Goal: Entertainment & Leisure: Browse casually

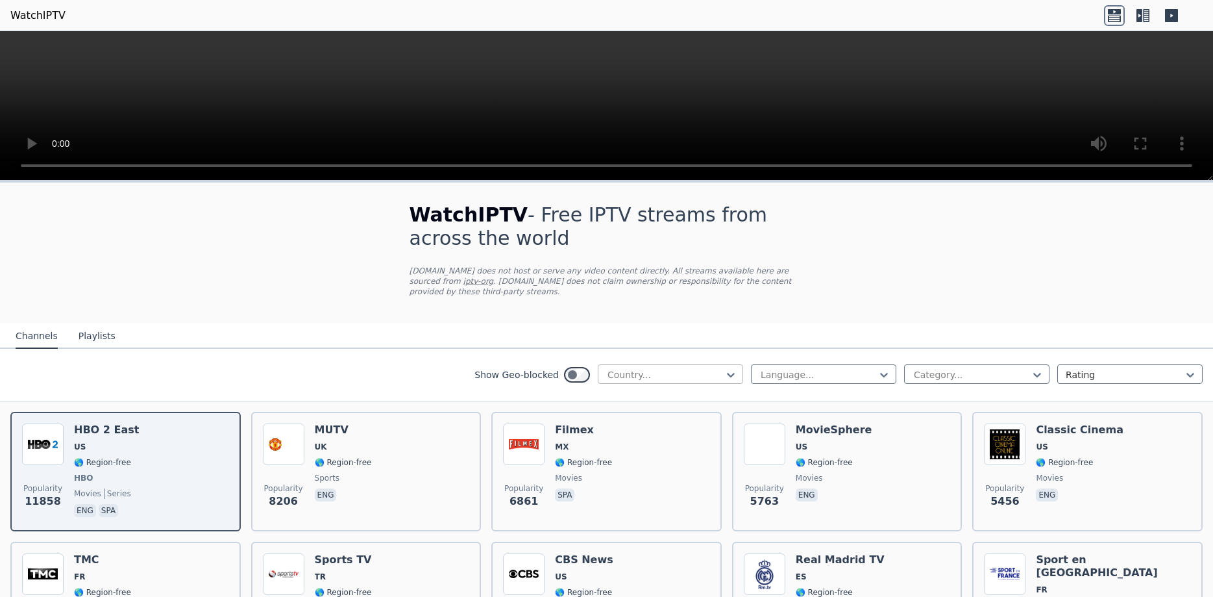
click at [739, 367] on div "Country..." at bounding box center [670, 373] width 145 height 19
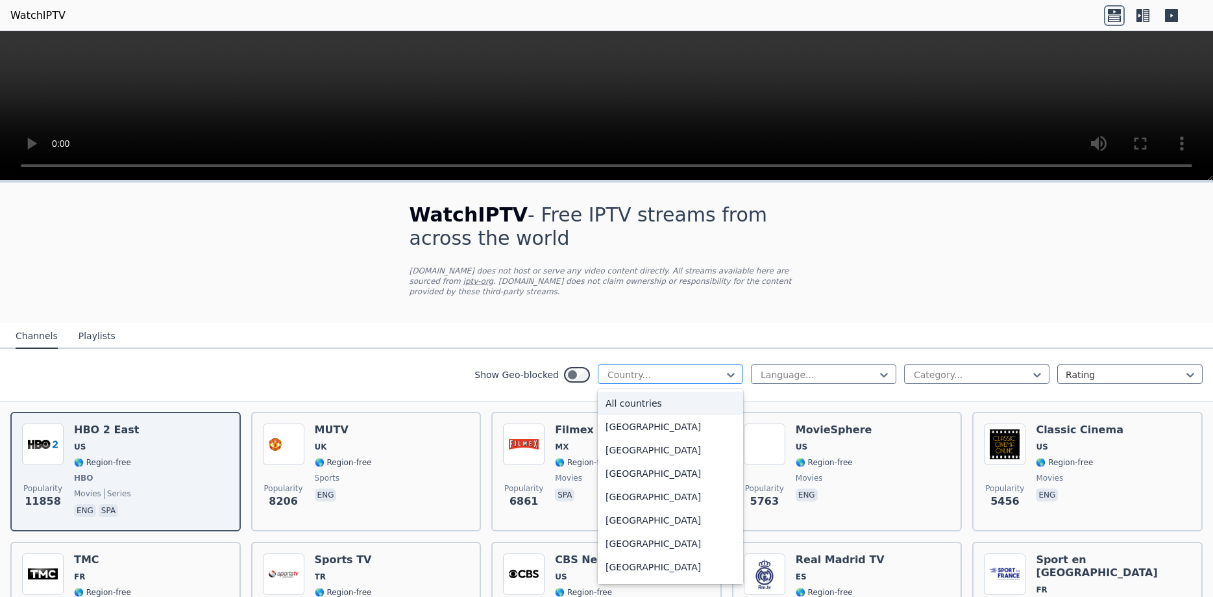
click at [739, 367] on div "Country..." at bounding box center [670, 373] width 145 height 19
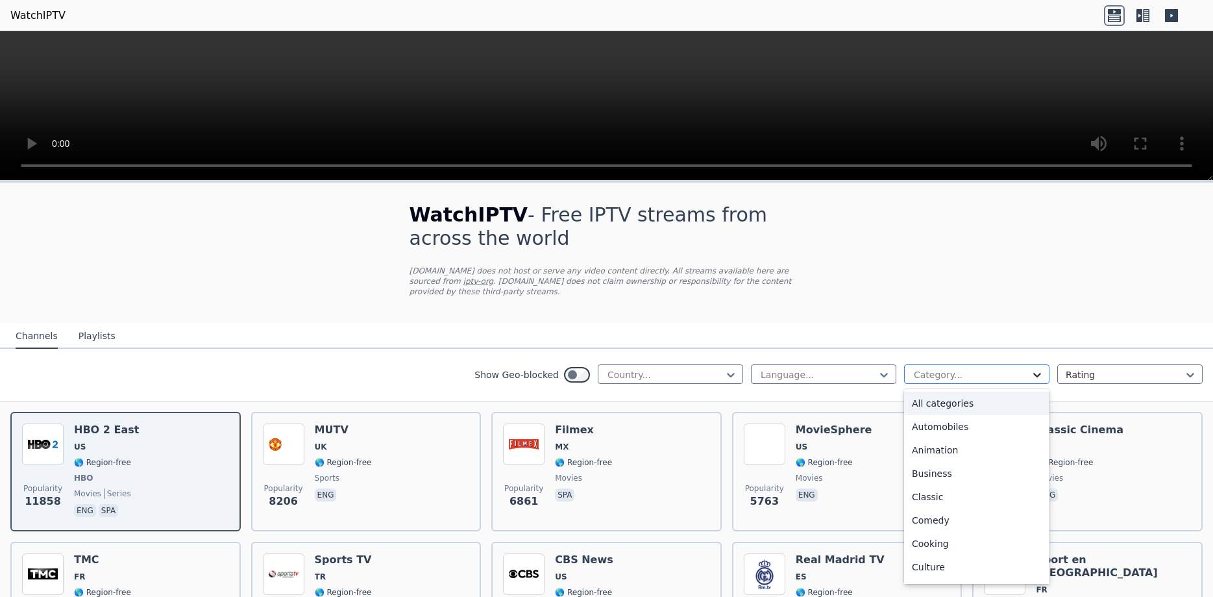
click at [1043, 368] on icon at bounding box center [1037, 374] width 13 height 13
click at [930, 511] on div "Sports" at bounding box center [976, 522] width 145 height 23
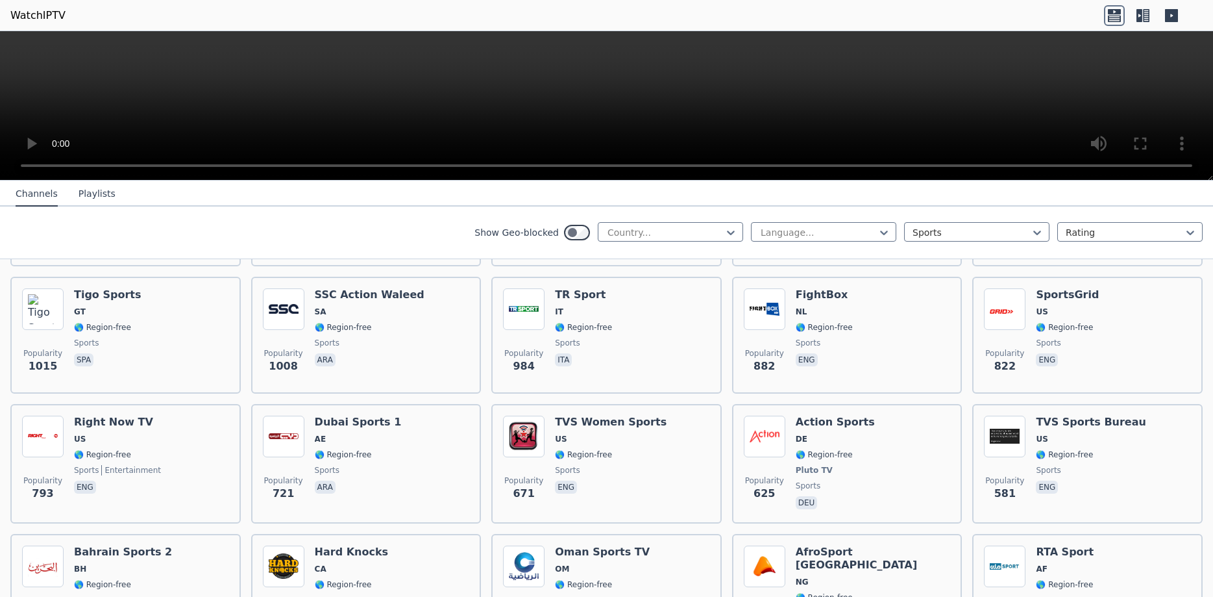
scroll to position [818, 0]
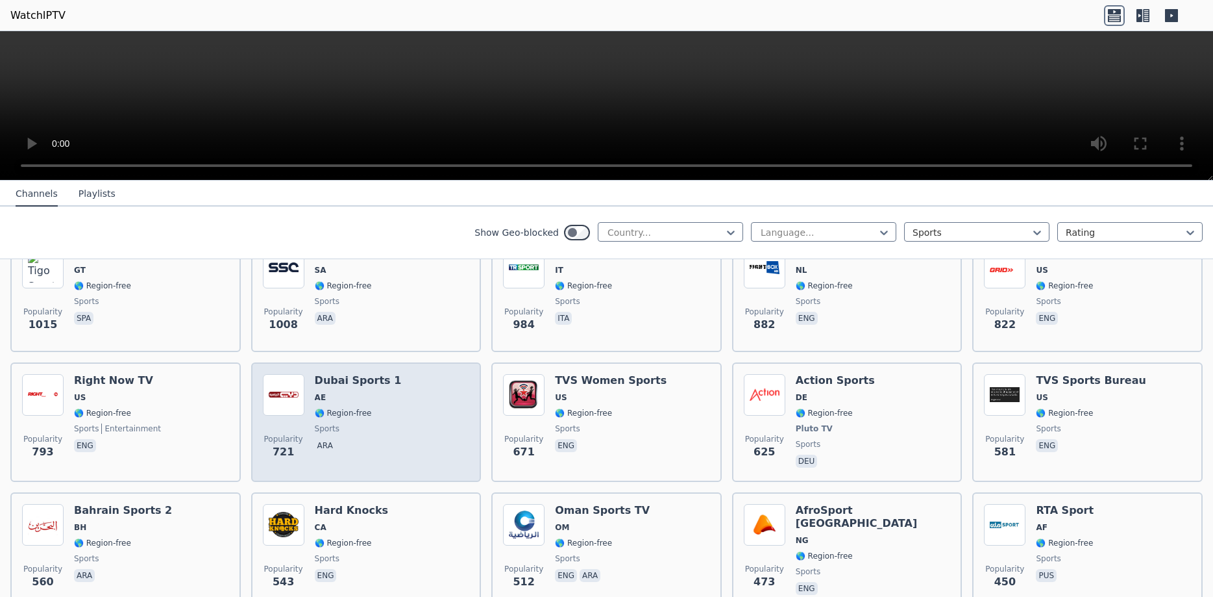
click at [361, 377] on div "Dubai Sports 1 AE 🌎 Region-free sports ara" at bounding box center [358, 422] width 87 height 96
click at [360, 408] on span "🌎 Region-free" at bounding box center [343, 413] width 57 height 10
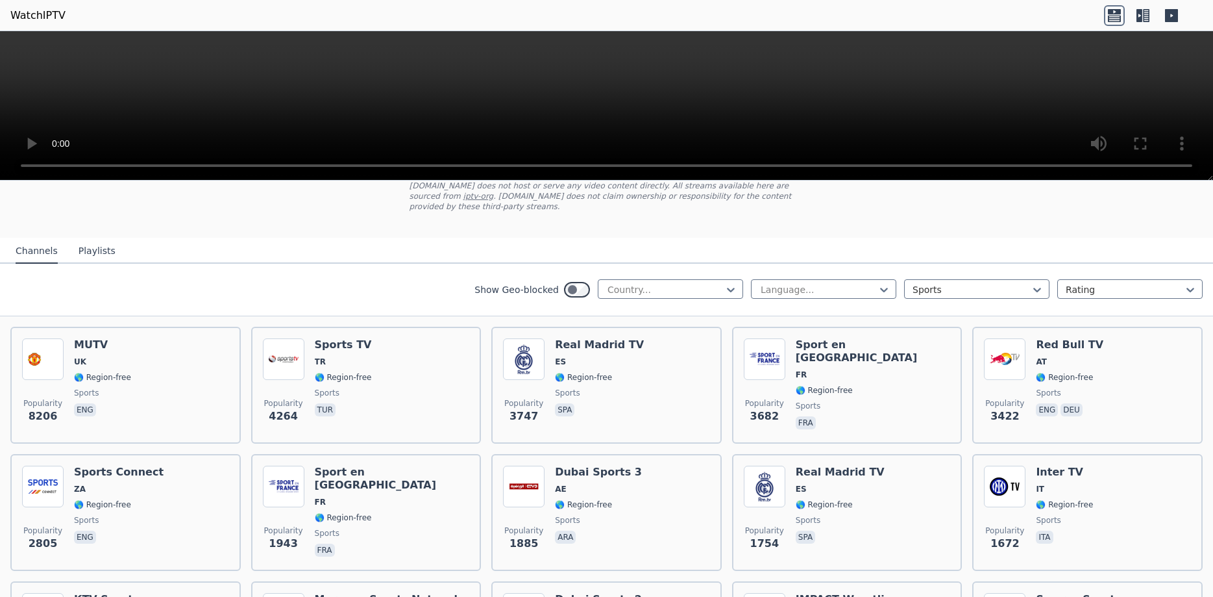
scroll to position [0, 0]
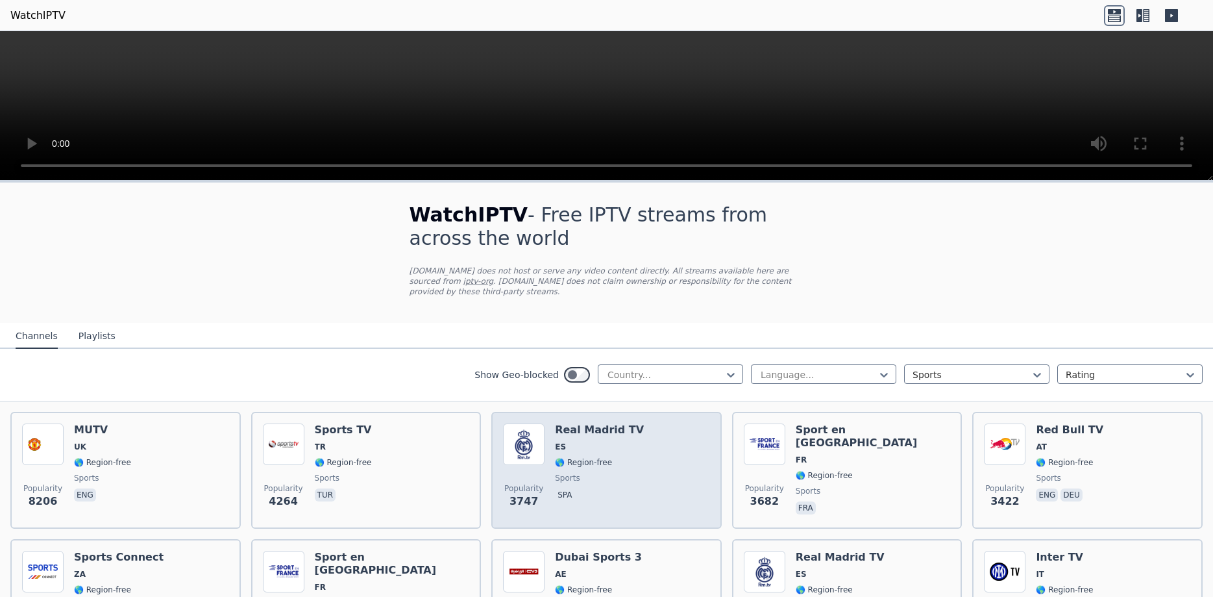
click at [577, 457] on span "🌎 Region-free" at bounding box center [583, 462] width 57 height 10
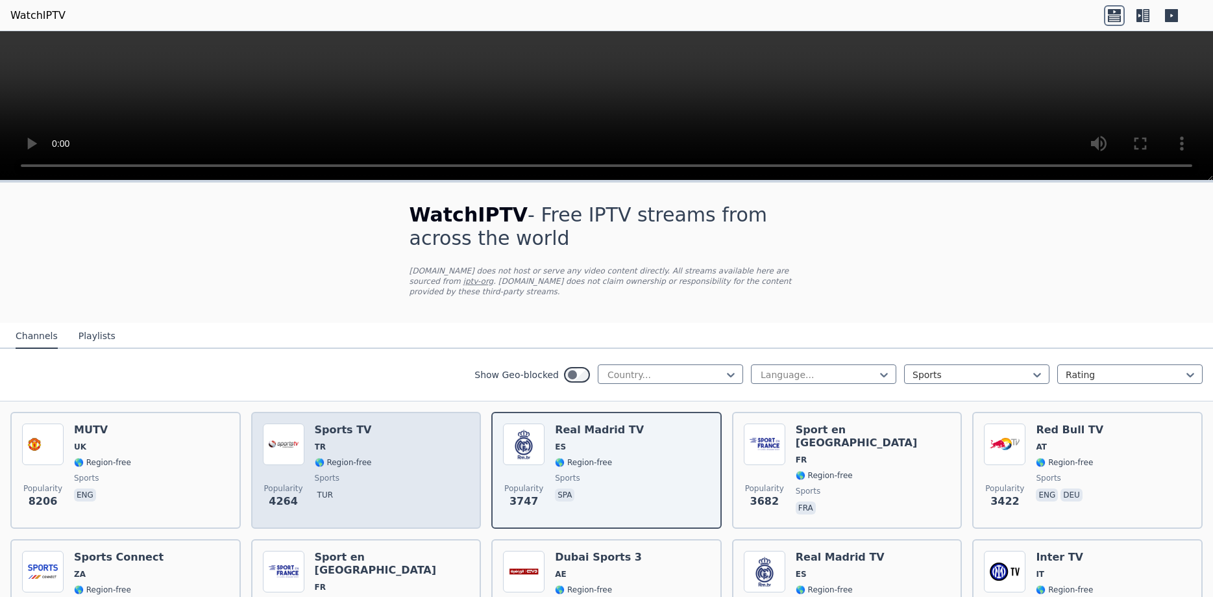
click at [320, 442] on div "Sports TV TR 🌎 Region-free sports tur" at bounding box center [343, 469] width 57 height 93
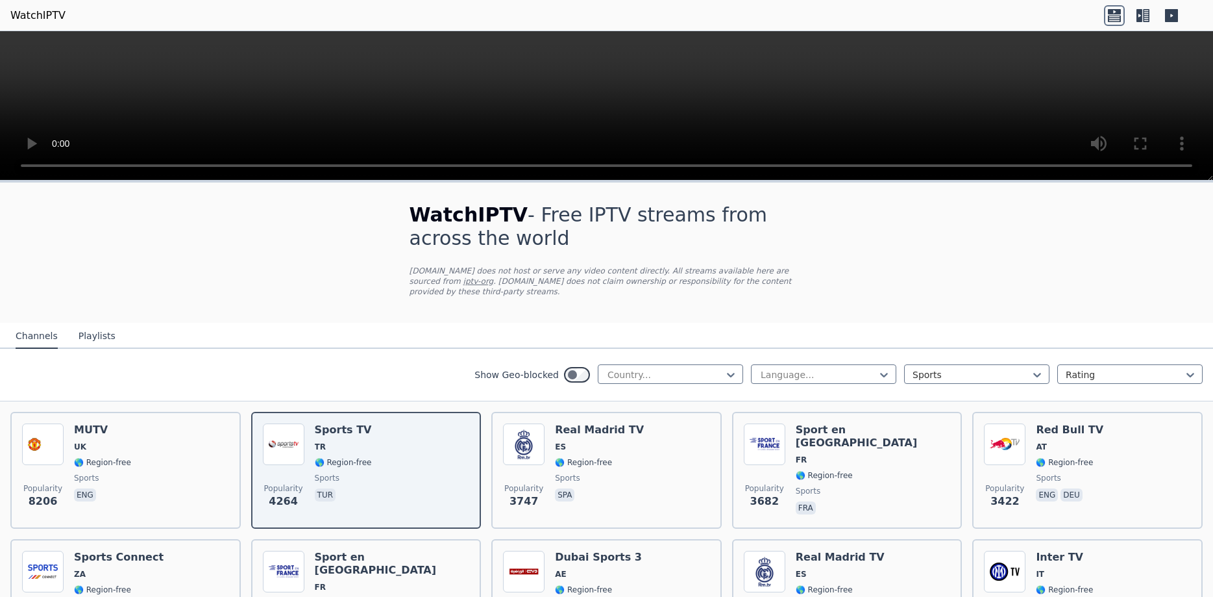
click at [1204, 171] on div at bounding box center [606, 105] width 1213 height 149
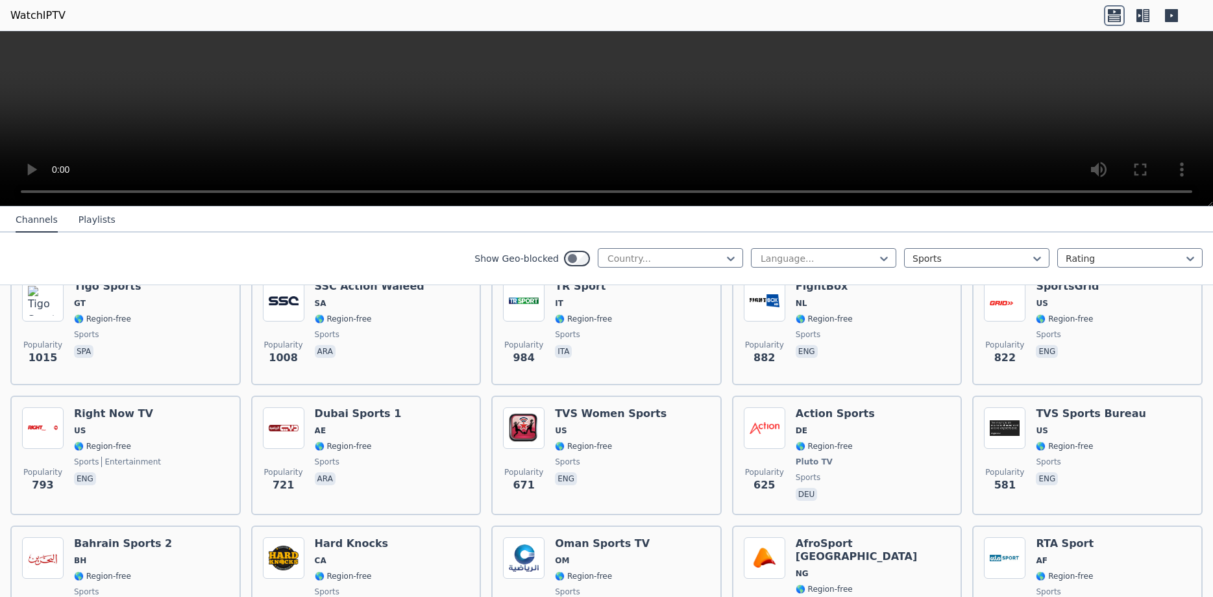
scroll to position [818, 0]
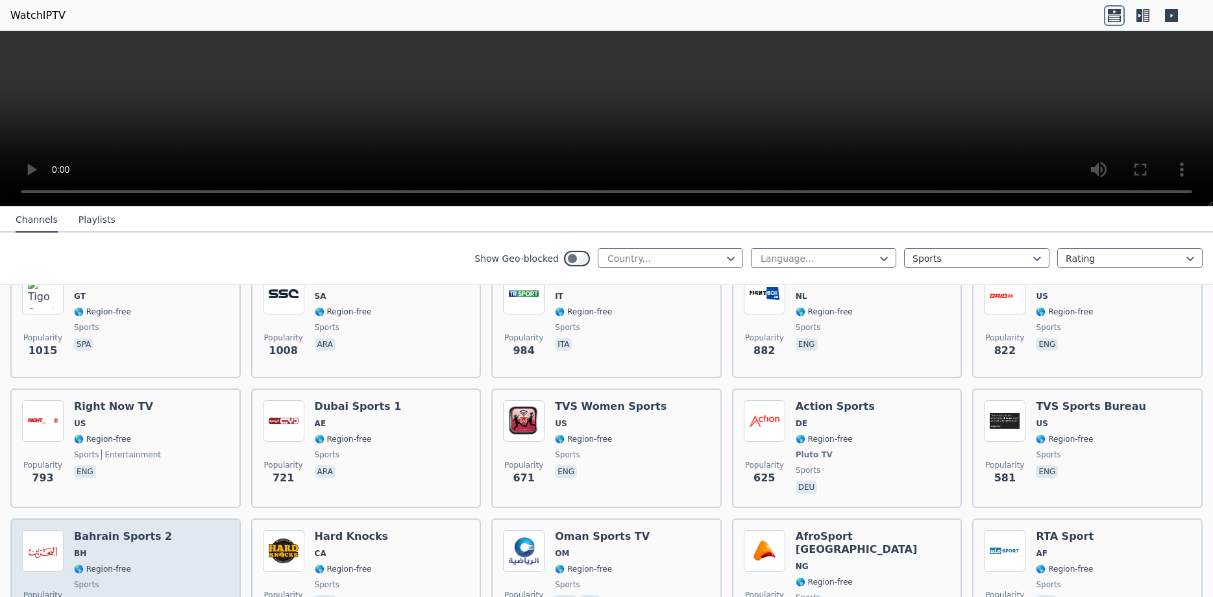
click at [131, 536] on div "Bahrain Sports 2 BH 🌎 Region-free sports ara" at bounding box center [123, 576] width 98 height 93
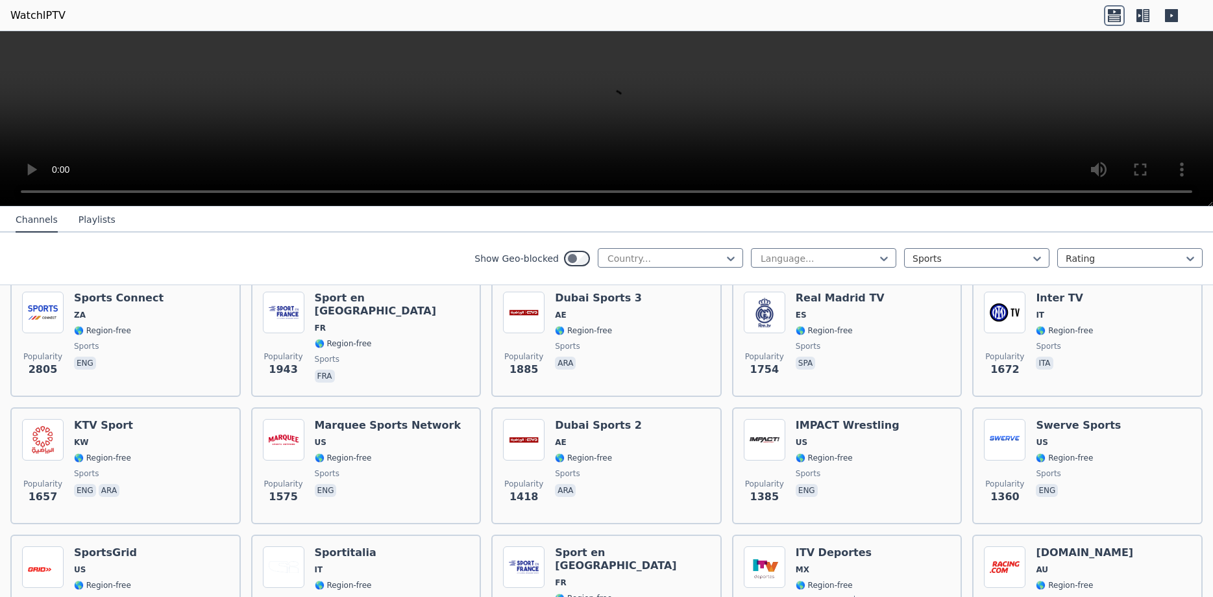
scroll to position [273, 0]
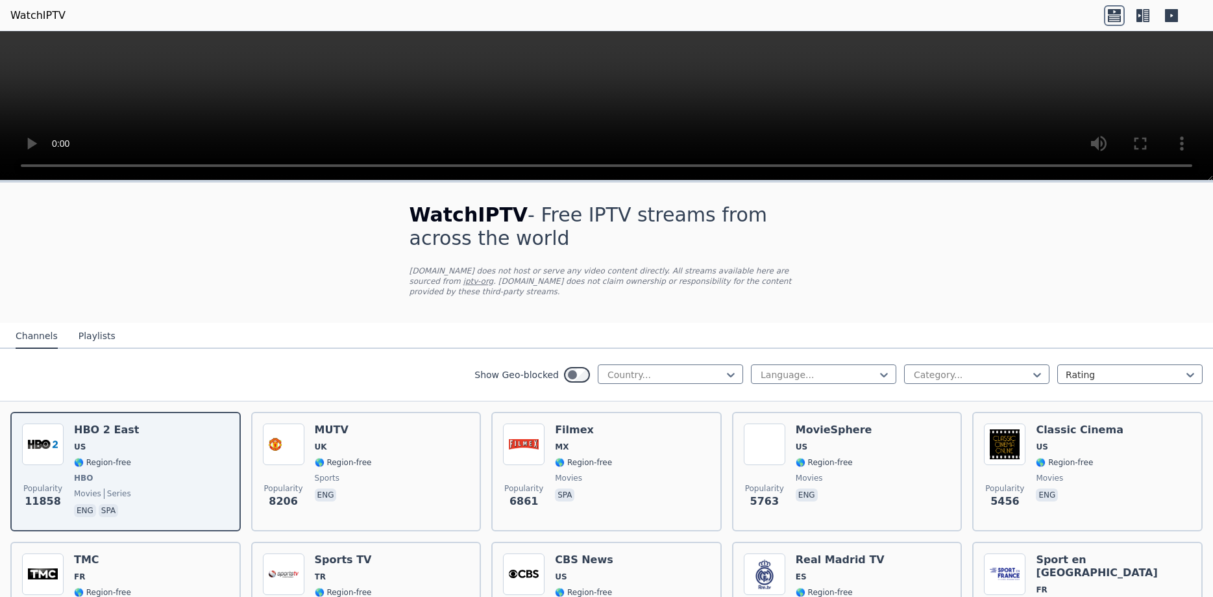
click at [95, 324] on button "Playlists" at bounding box center [97, 336] width 37 height 25
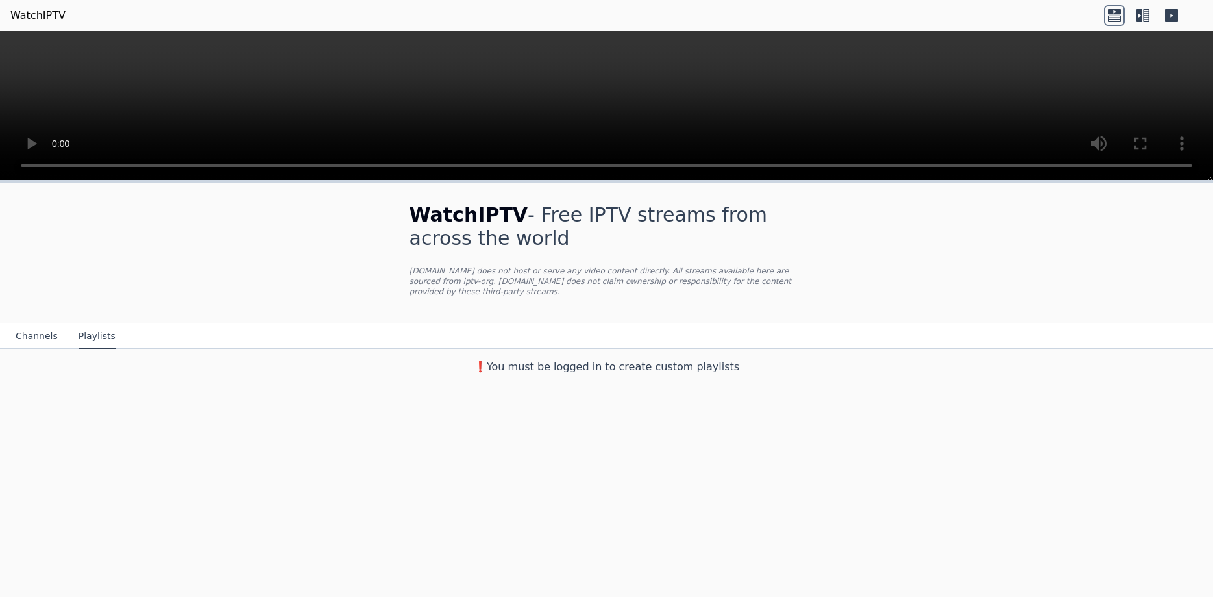
click at [23, 325] on button "Channels" at bounding box center [37, 336] width 42 height 25
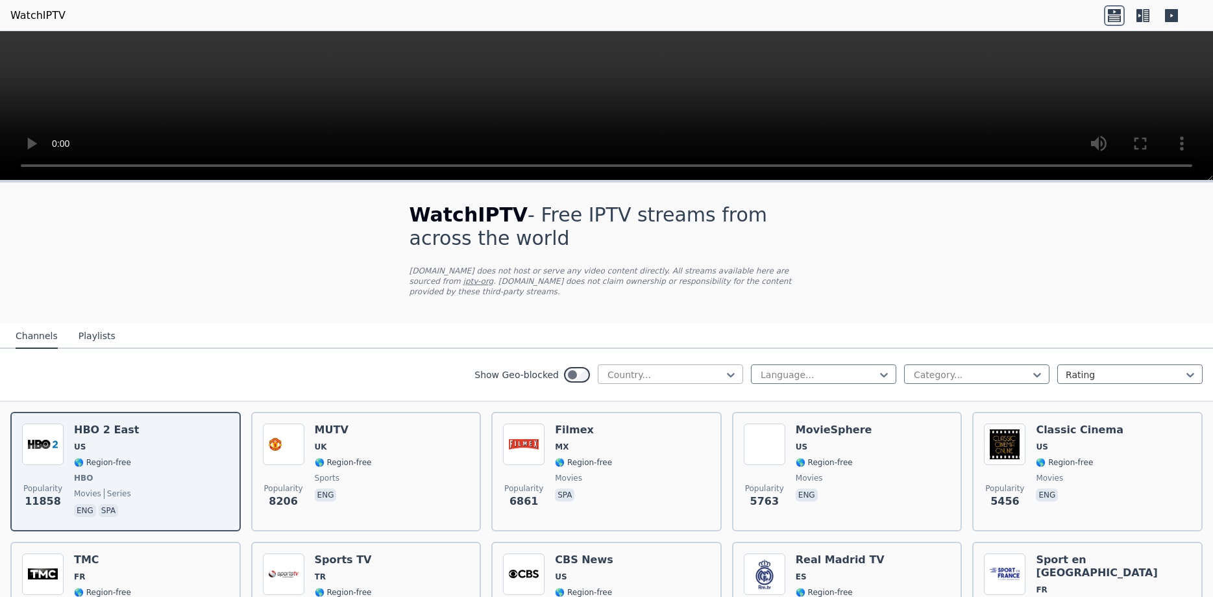
click at [743, 364] on div "Country..." at bounding box center [670, 373] width 145 height 19
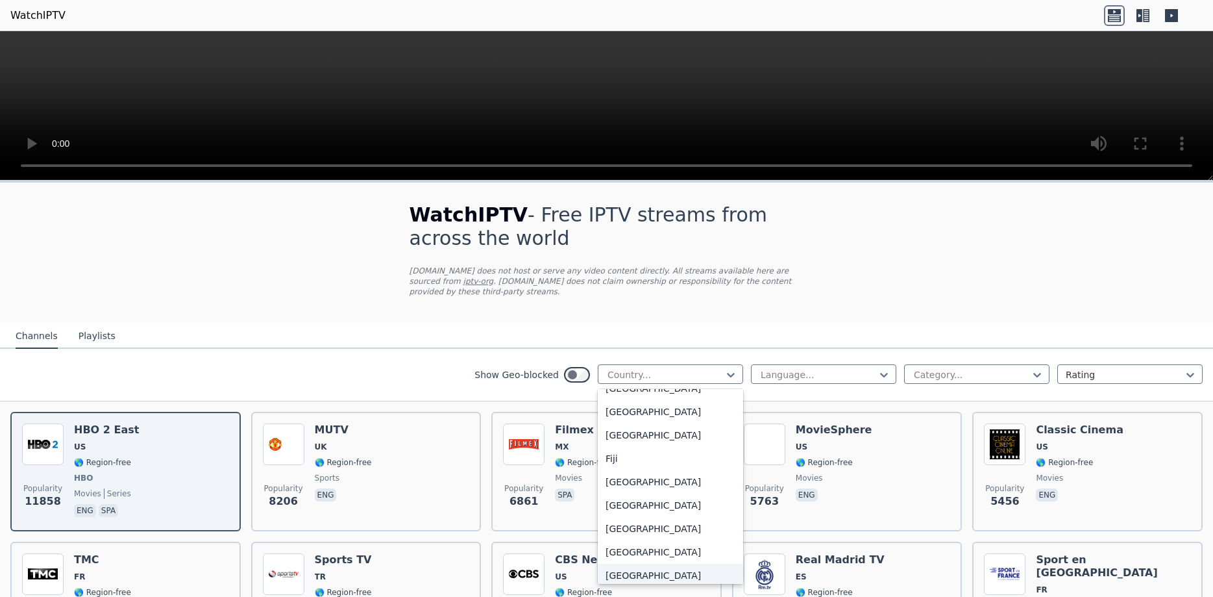
scroll to position [1402, 0]
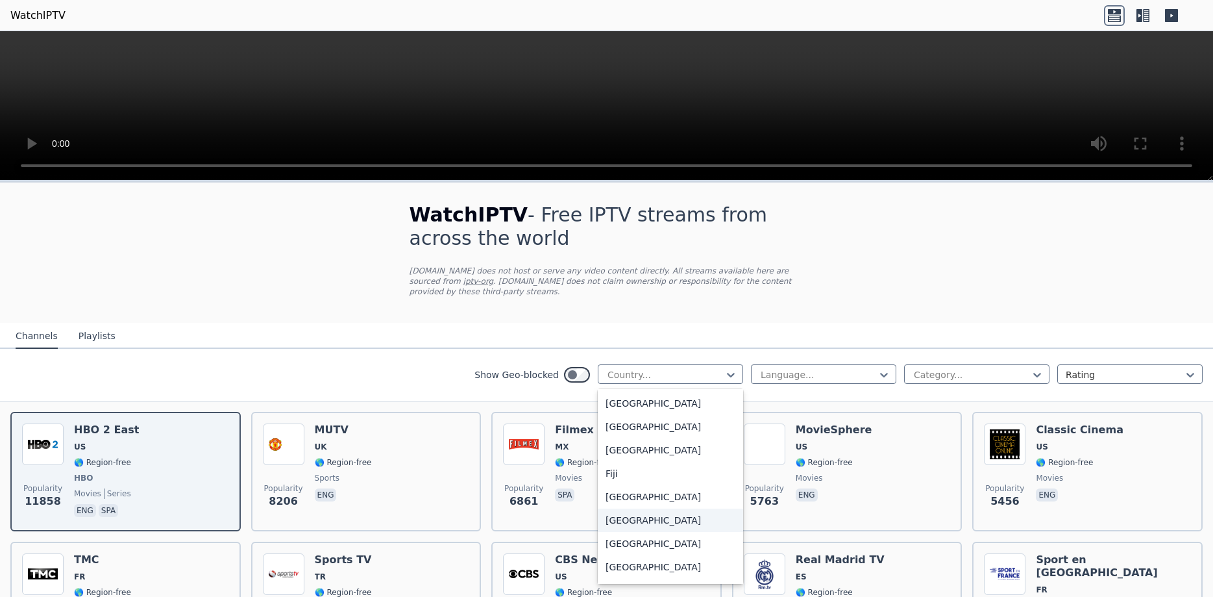
click at [623, 519] on div "France" at bounding box center [670, 519] width 145 height 23
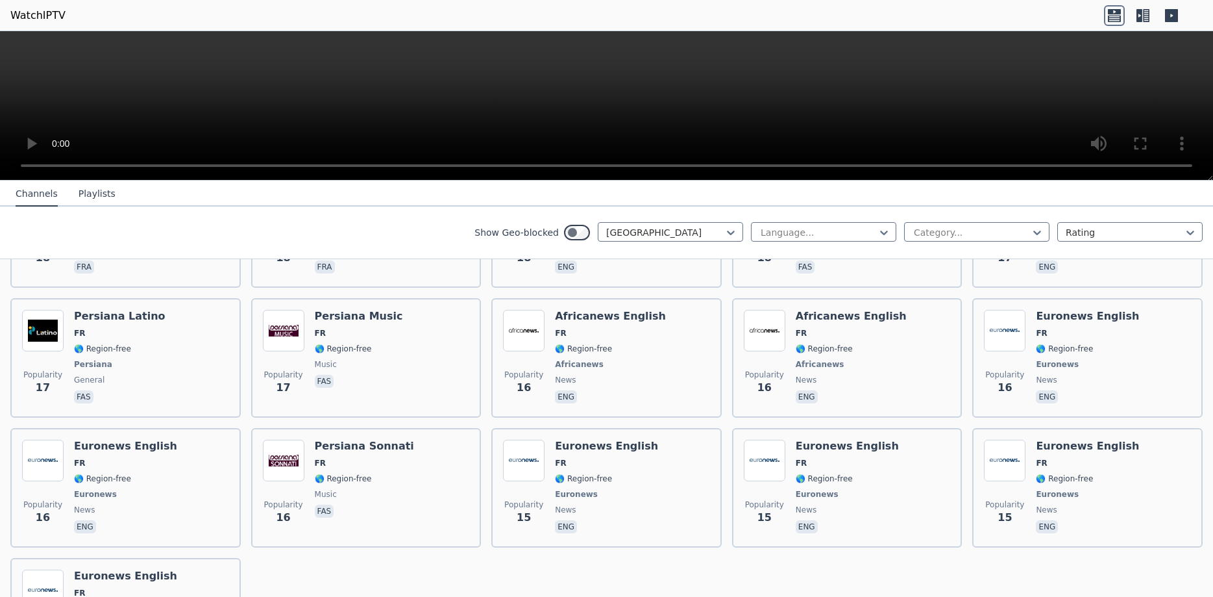
scroll to position [5430, 0]
